Goal: Find specific page/section: Find specific page/section

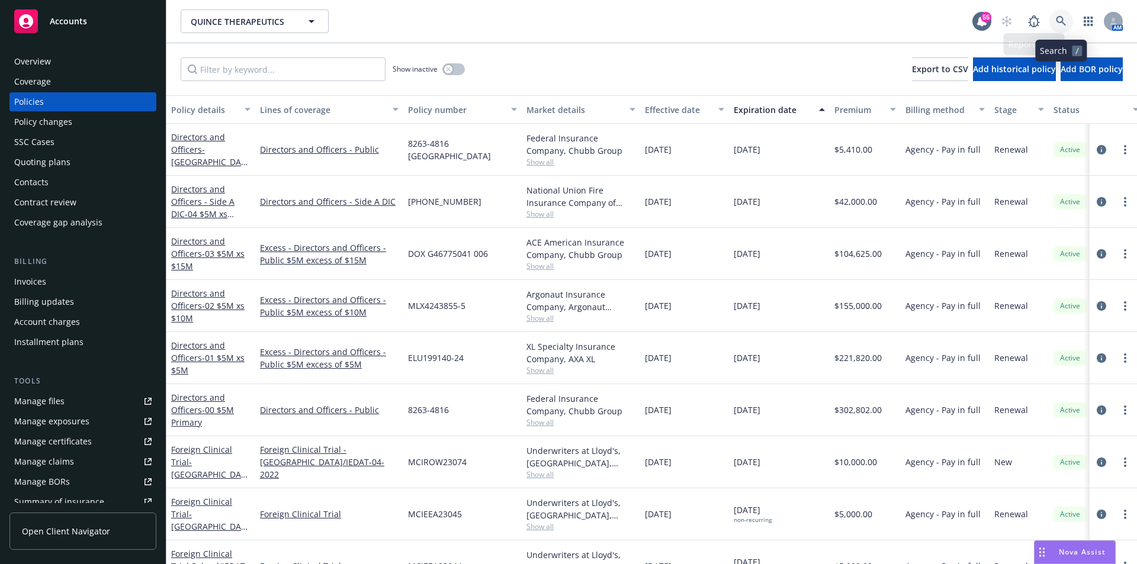
click at [1052, 20] on link at bounding box center [1061, 21] width 24 height 24
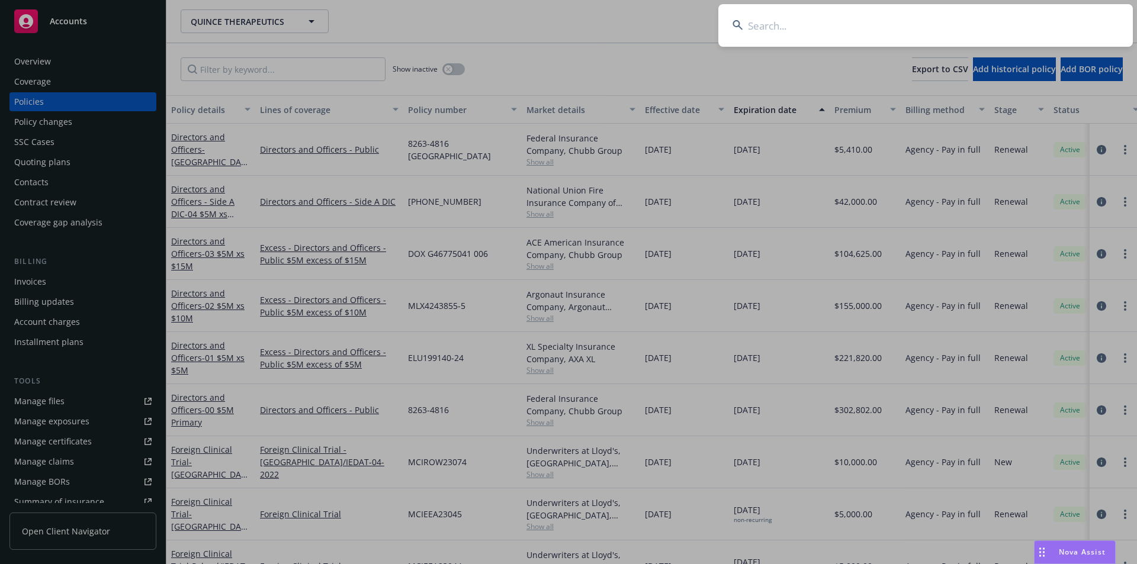
click at [890, 22] on input at bounding box center [925, 25] width 414 height 43
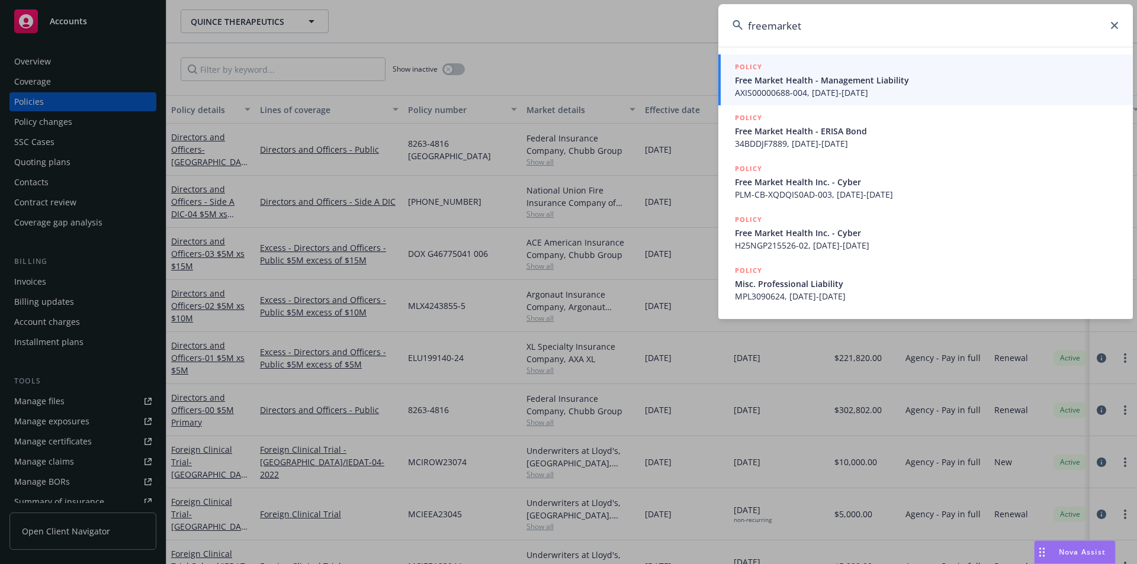
drag, startPoint x: 810, startPoint y: 31, endPoint x: 769, endPoint y: 25, distance: 42.0
click at [769, 25] on input "freemarket" at bounding box center [925, 25] width 414 height 43
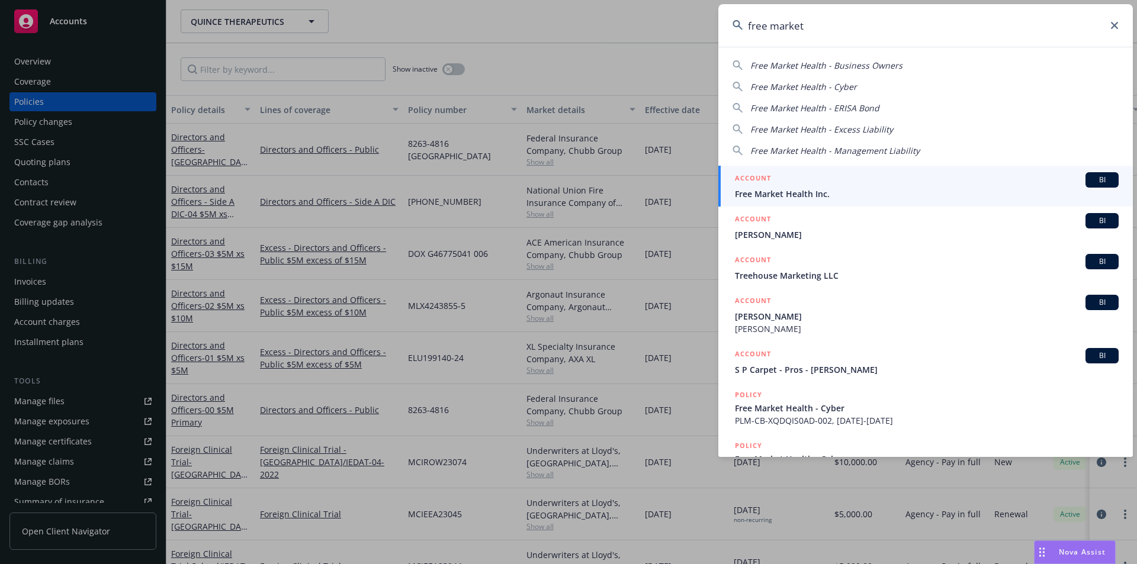
type input "free market"
click at [829, 195] on span "Free Market Health Inc." at bounding box center [927, 194] width 384 height 12
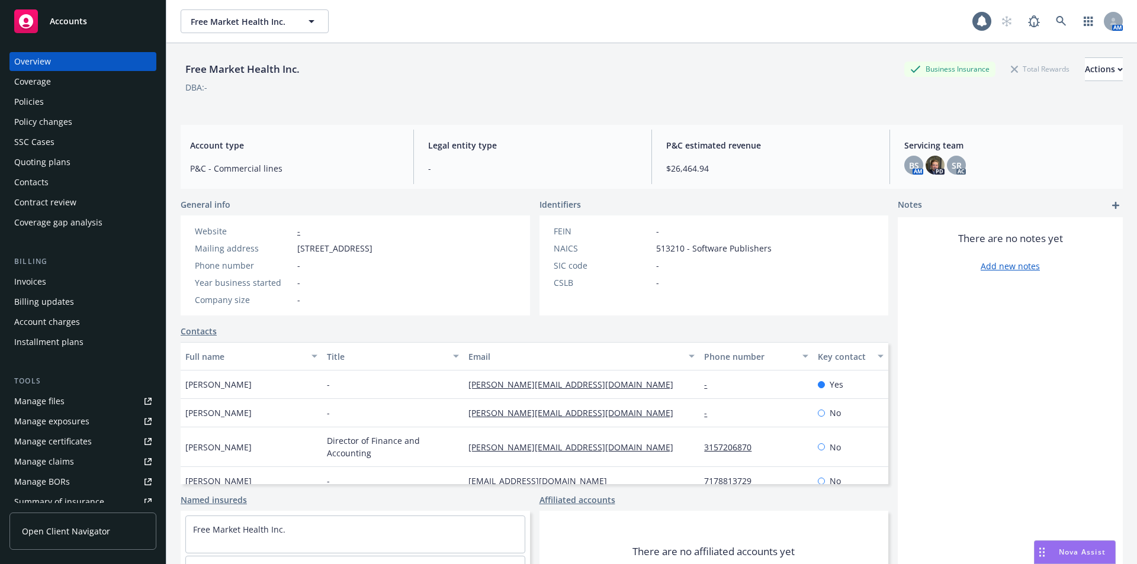
click at [40, 105] on div "Policies" at bounding box center [29, 101] width 30 height 19
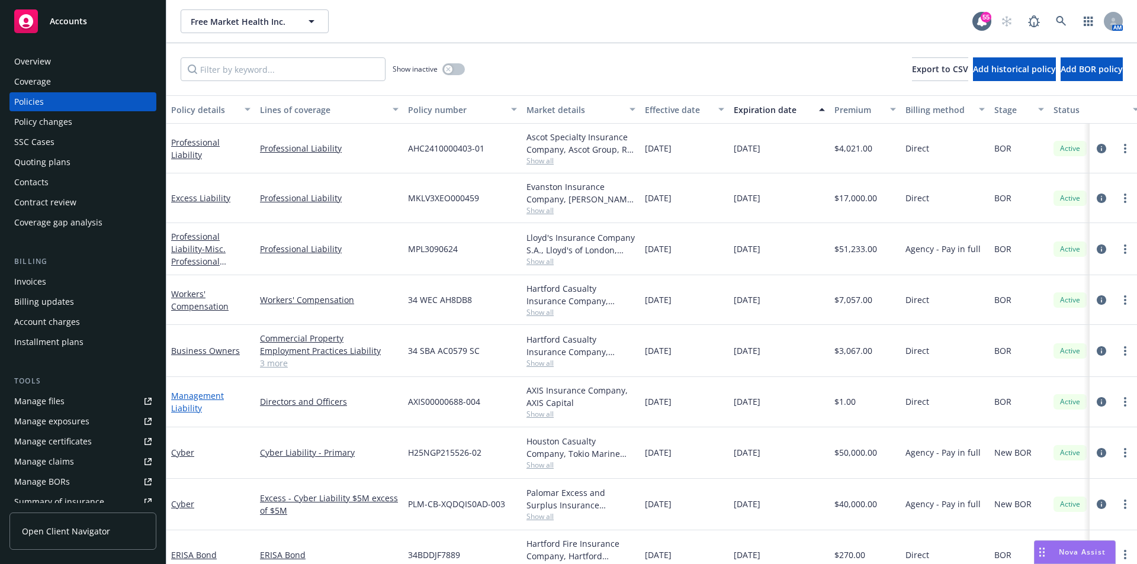
click at [193, 397] on link "Management Liability" at bounding box center [197, 402] width 53 height 24
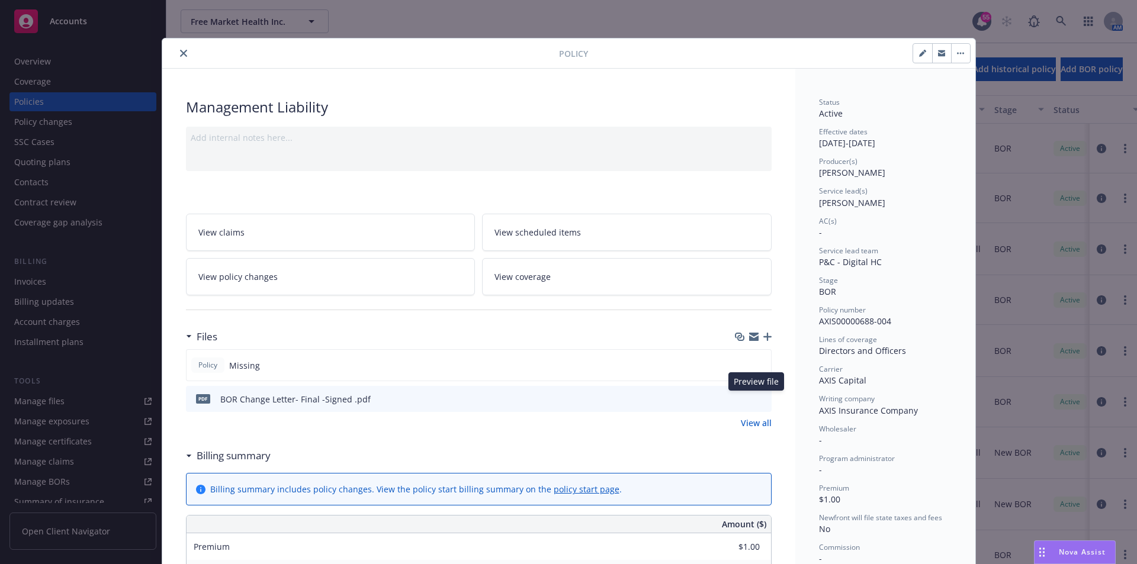
click at [757, 398] on icon "preview file" at bounding box center [760, 398] width 11 height 8
click at [758, 398] on icon "preview file" at bounding box center [760, 398] width 11 height 8
click at [180, 54] on icon "close" at bounding box center [183, 53] width 7 height 7
